Goal: Go to known website: Go to known website

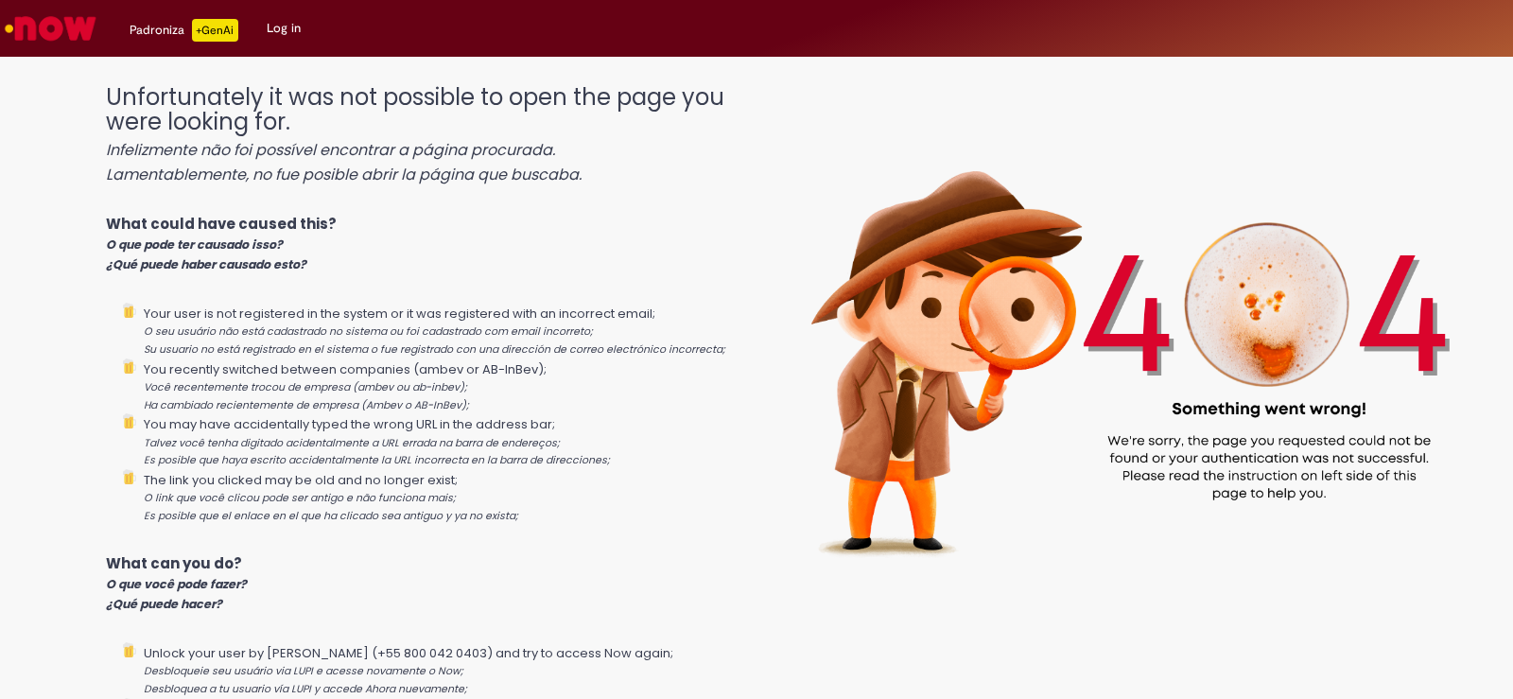
click at [283, 24] on link "Log in" at bounding box center [283, 28] width 62 height 57
click at [218, 33] on p "+GenAi" at bounding box center [215, 30] width 46 height 23
click at [270, 32] on link "Log in" at bounding box center [283, 28] width 62 height 57
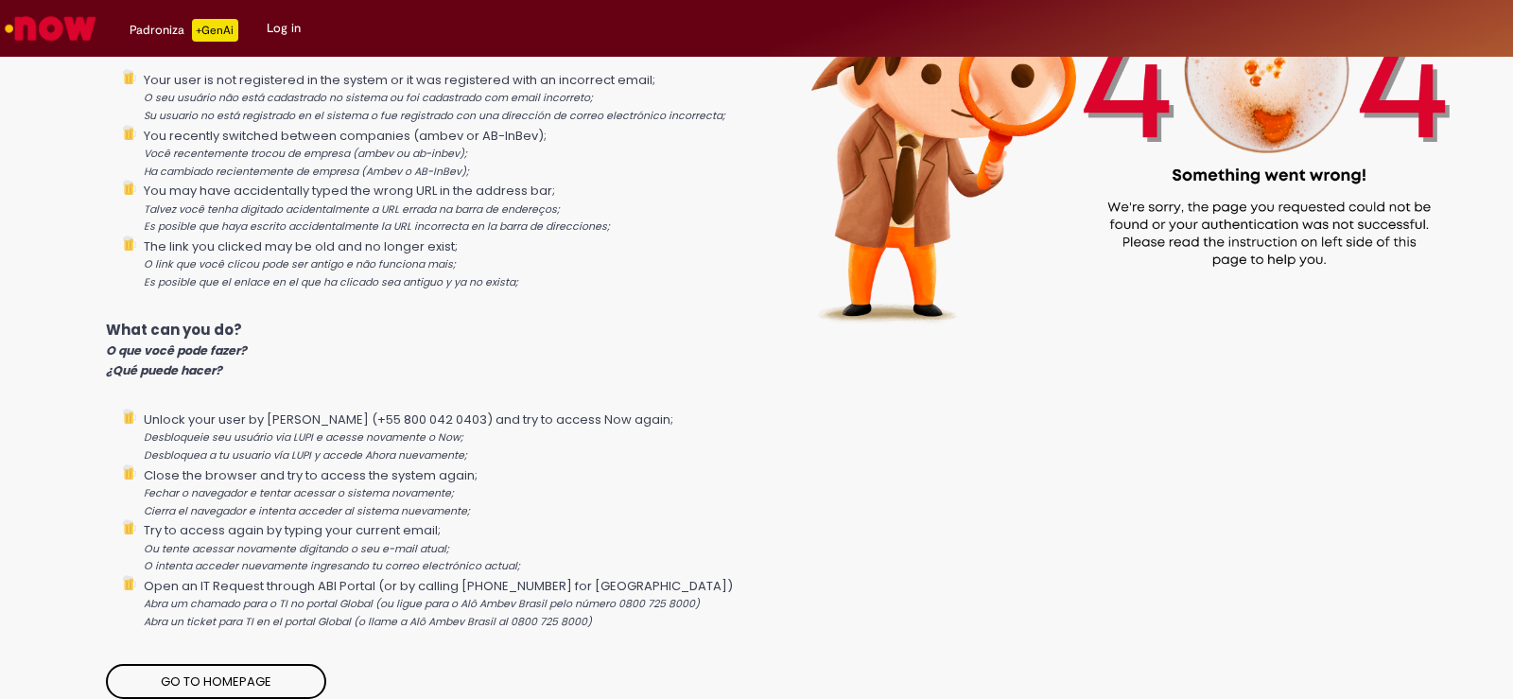
click at [282, 675] on link "Go to homepage" at bounding box center [216, 682] width 220 height 36
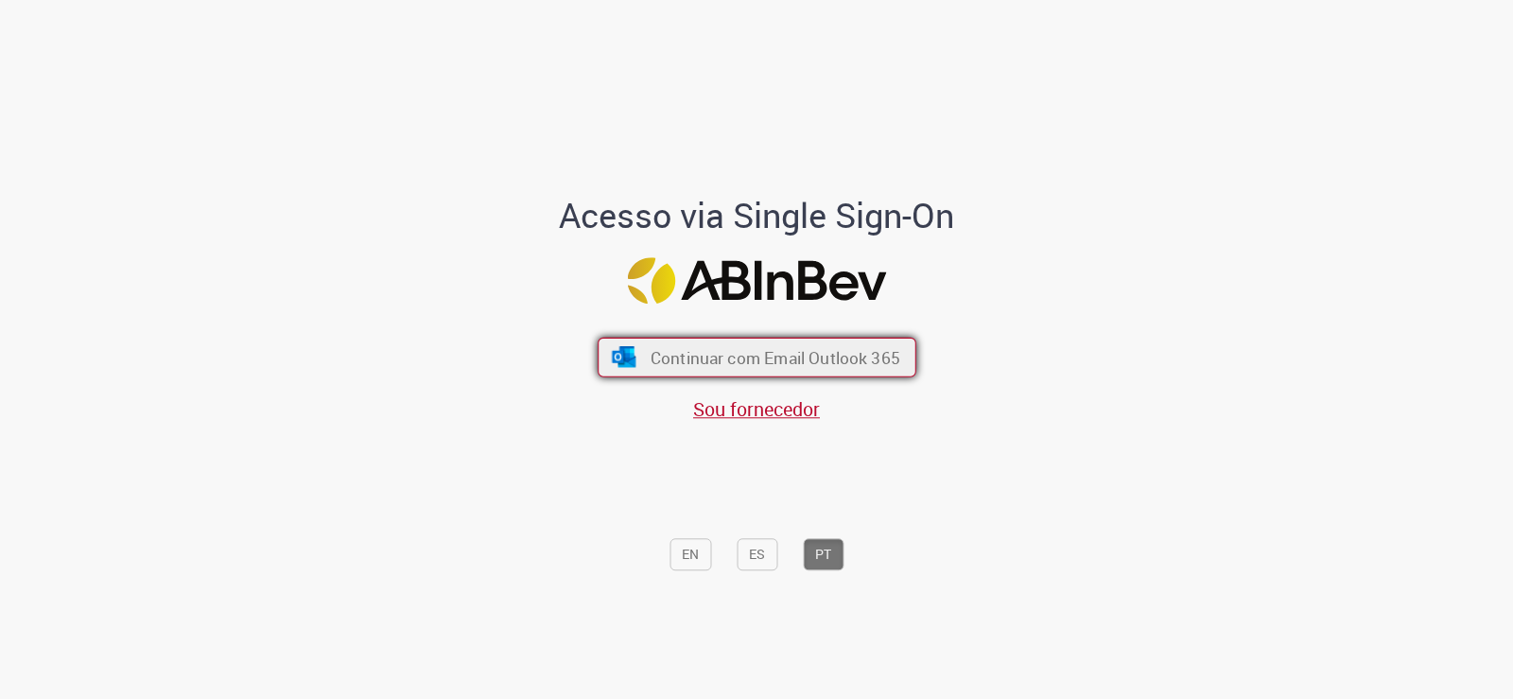
click at [775, 361] on span "Continuar com Email Outlook 365" at bounding box center [774, 357] width 250 height 22
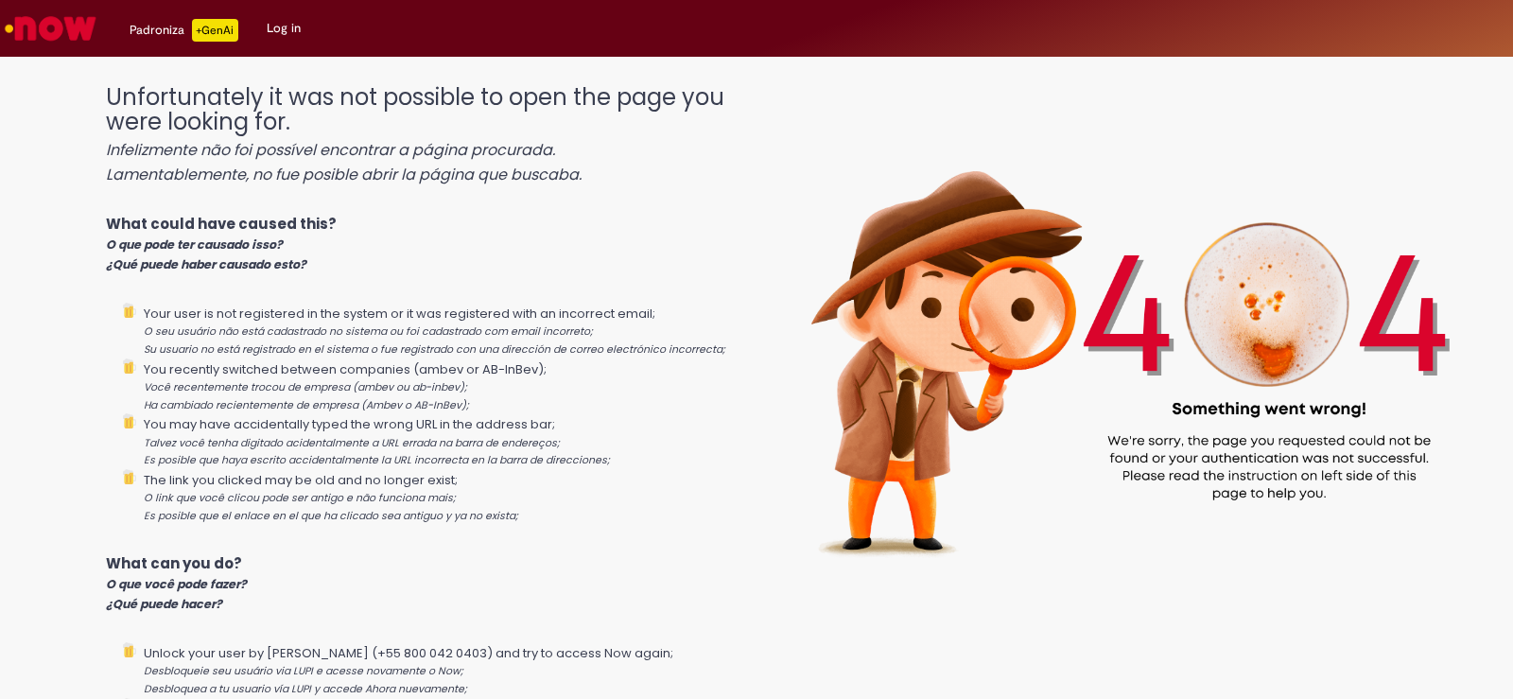
scroll to position [234, 0]
